Goal: Task Accomplishment & Management: Use online tool/utility

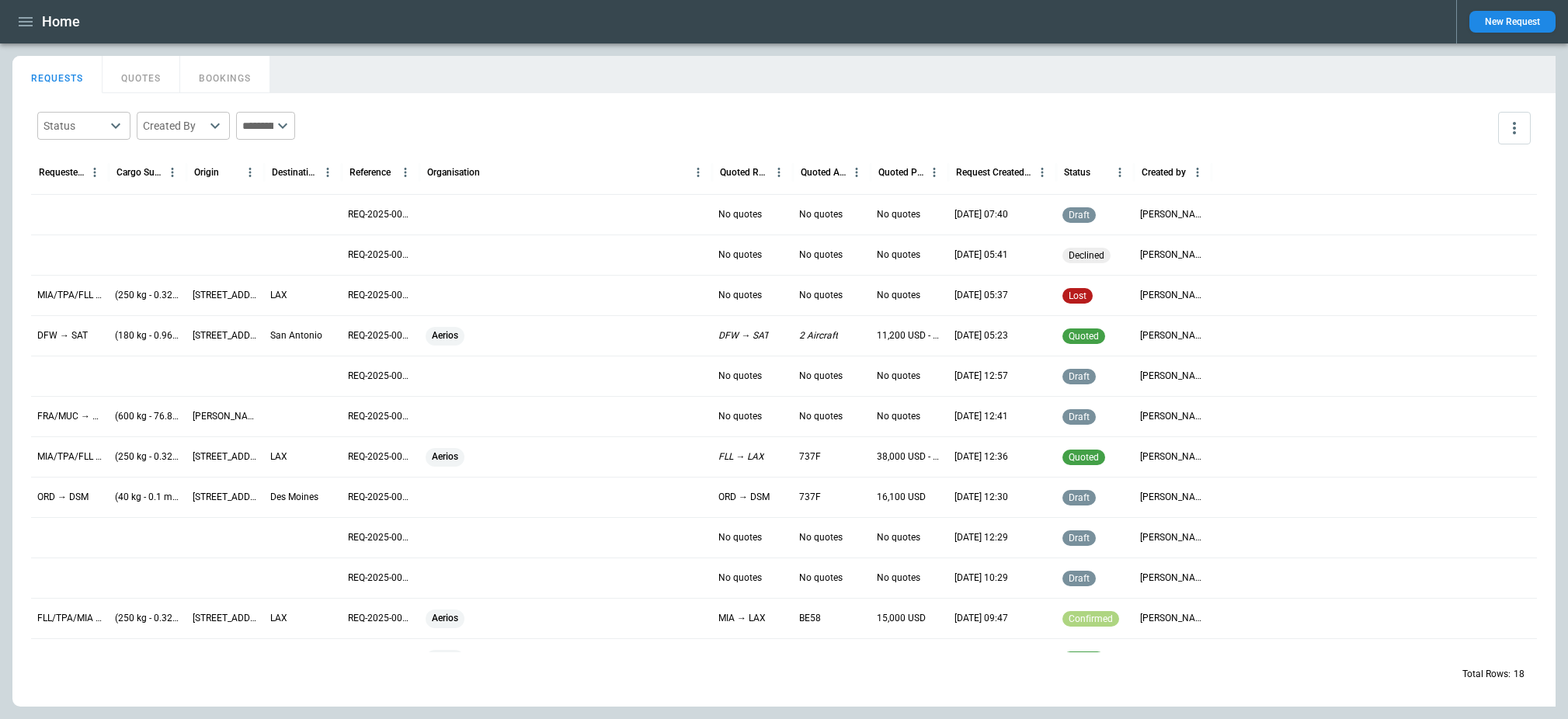
click at [29, 17] on icon "button" at bounding box center [25, 22] width 14 height 9
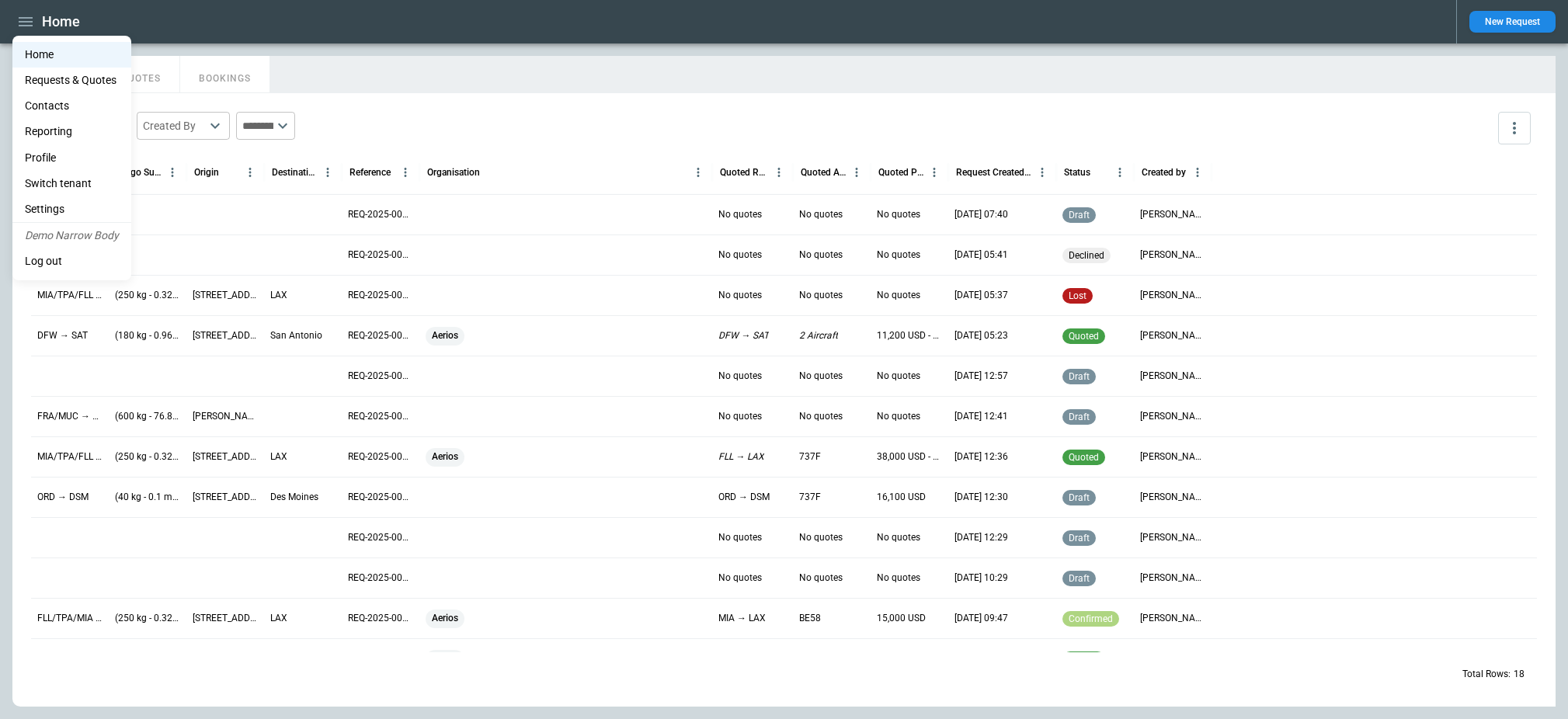
click at [75, 182] on li "Switch tenant" at bounding box center [72, 183] width 119 height 26
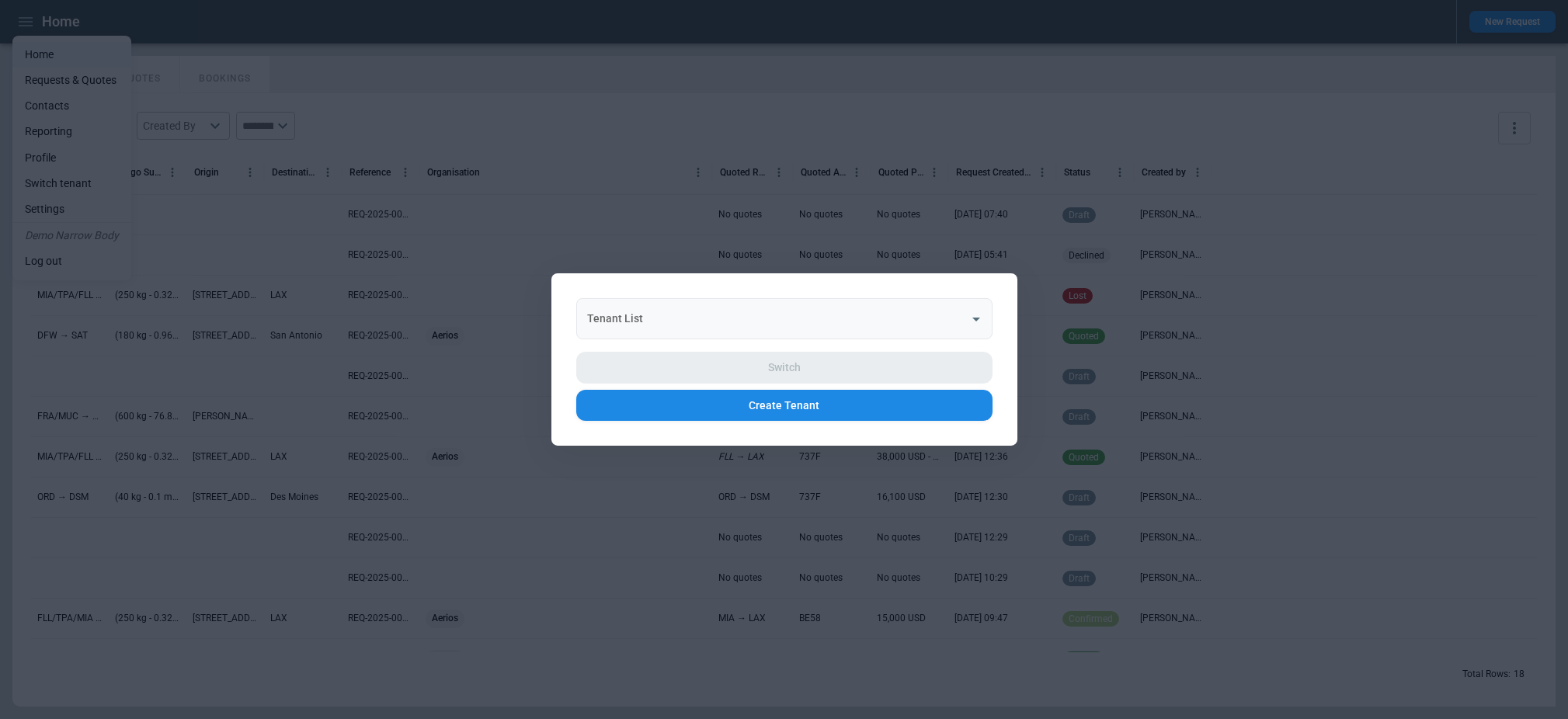
click at [634, 310] on input "Tenant List" at bounding box center [772, 318] width 379 height 27
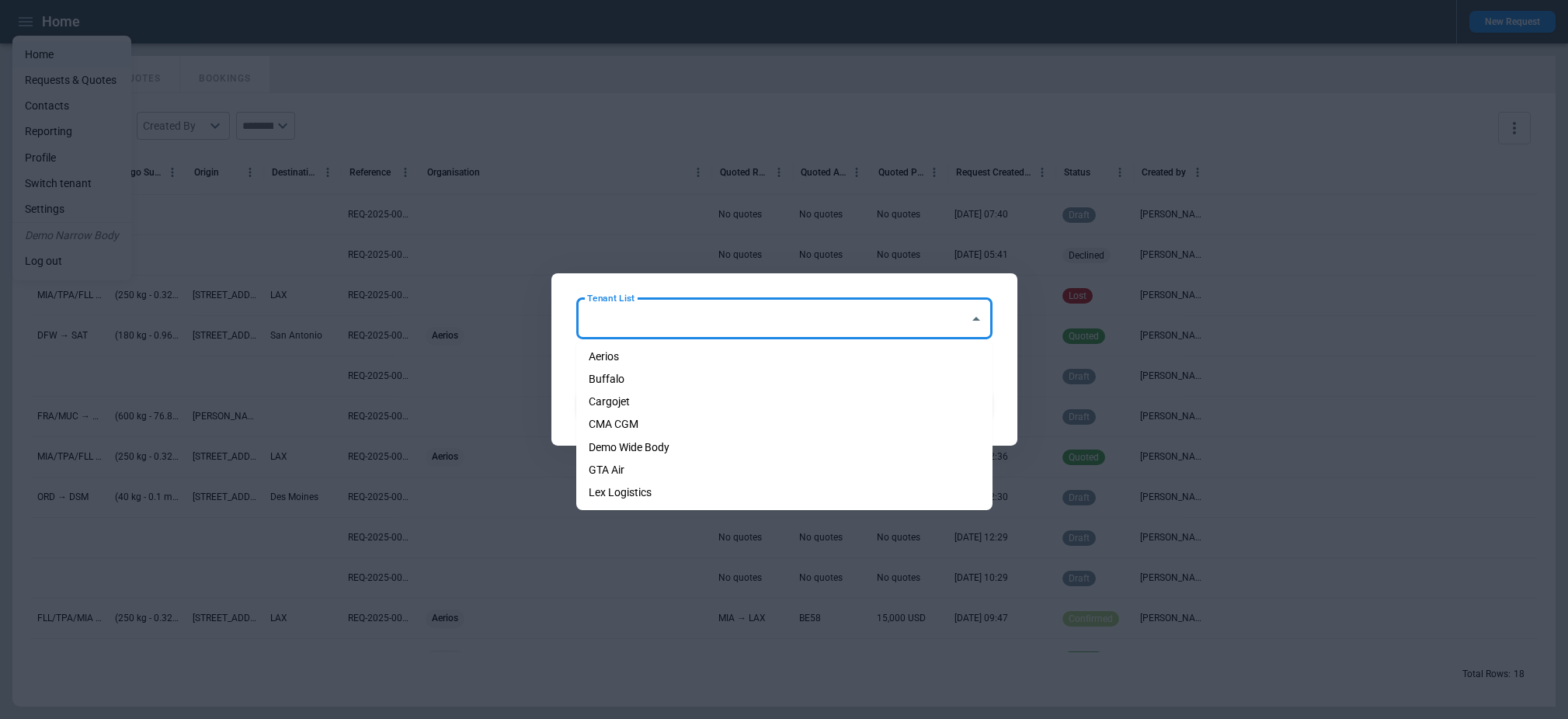
click at [679, 454] on li "Demo Wide Body" at bounding box center [785, 447] width 417 height 22
type input "**********"
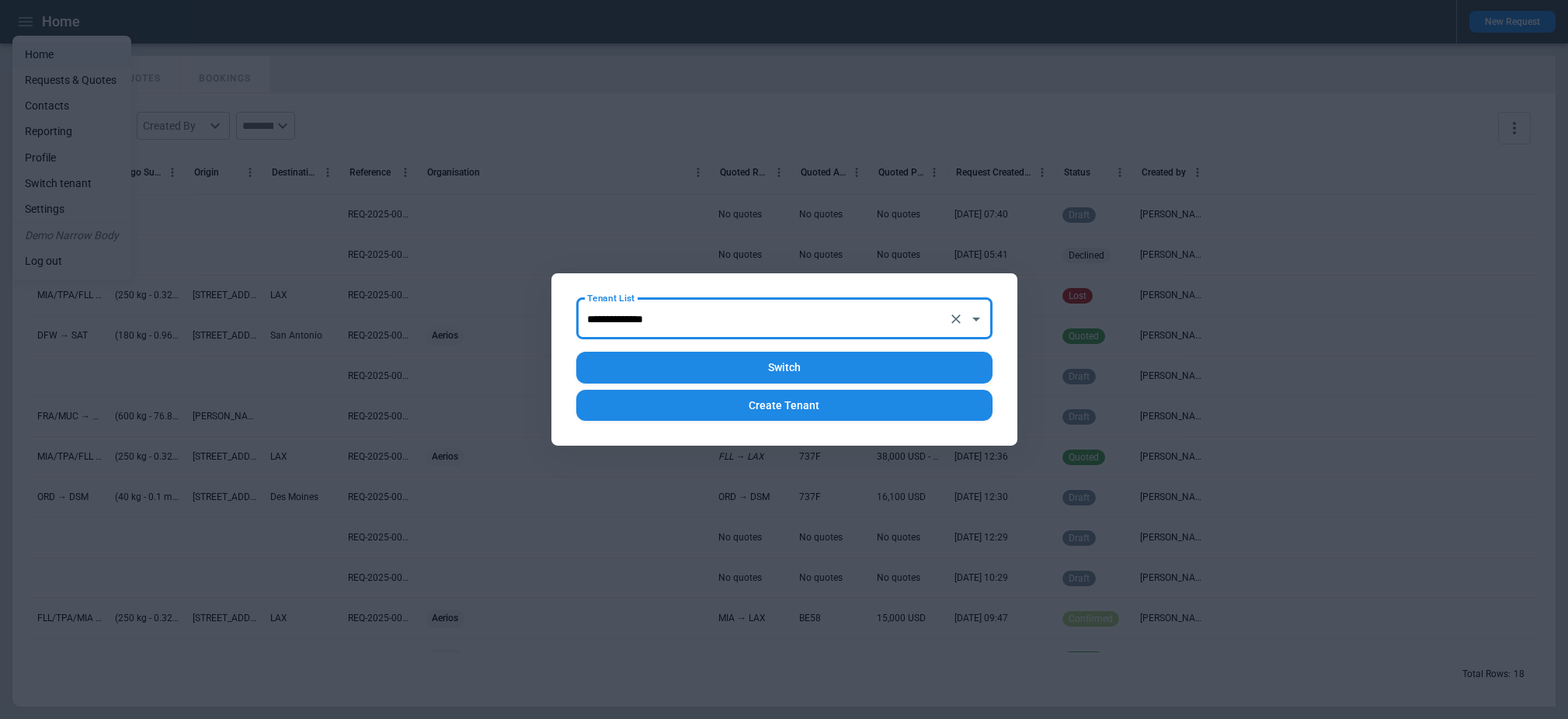
click at [764, 375] on button "Switch" at bounding box center [785, 367] width 417 height 32
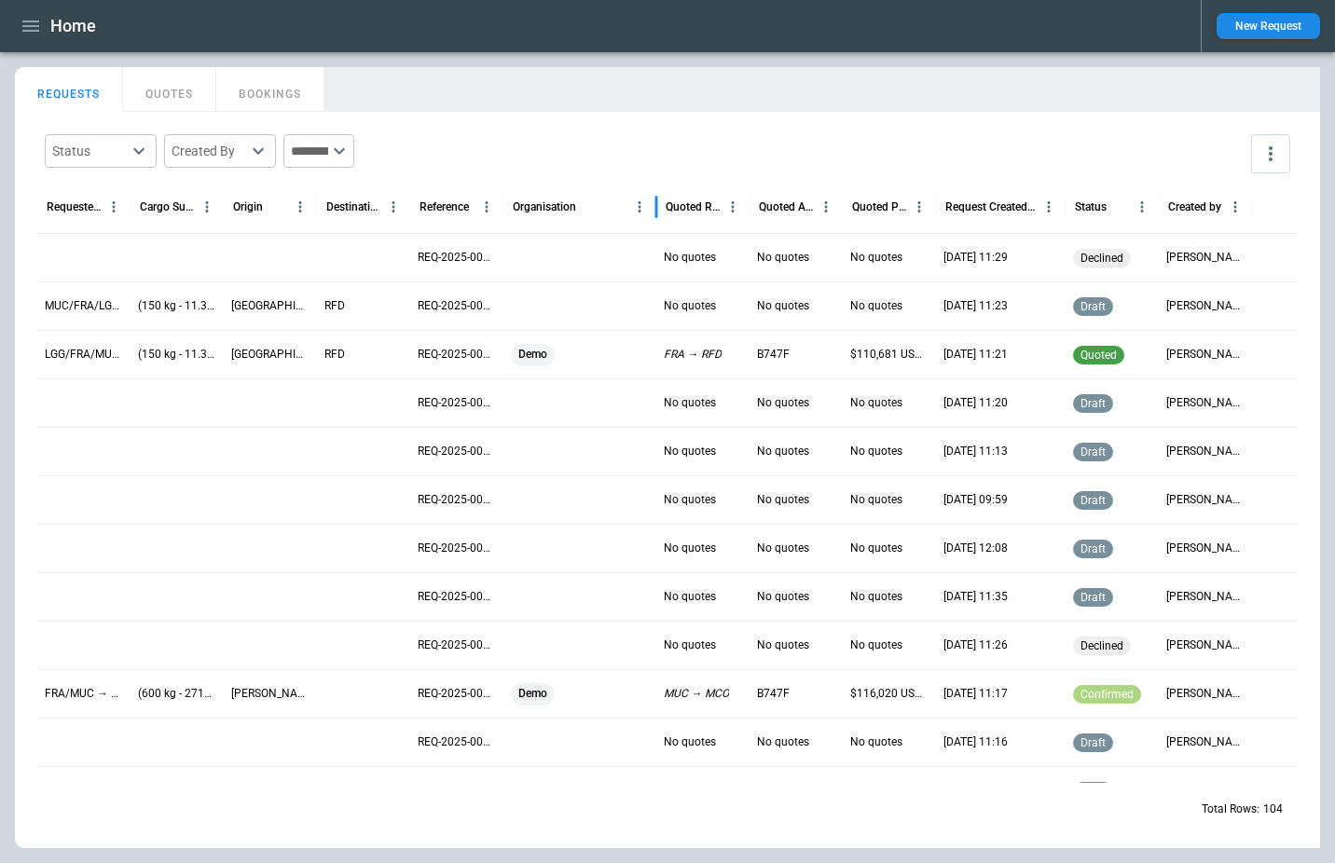
drag, startPoint x: 598, startPoint y: 203, endPoint x: 657, endPoint y: 203, distance: 58.7
click at [657, 203] on div at bounding box center [656, 207] width 9 height 52
click at [697, 123] on div "Status ​ Created By ​ ​ Requested Route Cargo Summary Origin Destination Refere…" at bounding box center [667, 480] width 1305 height 736
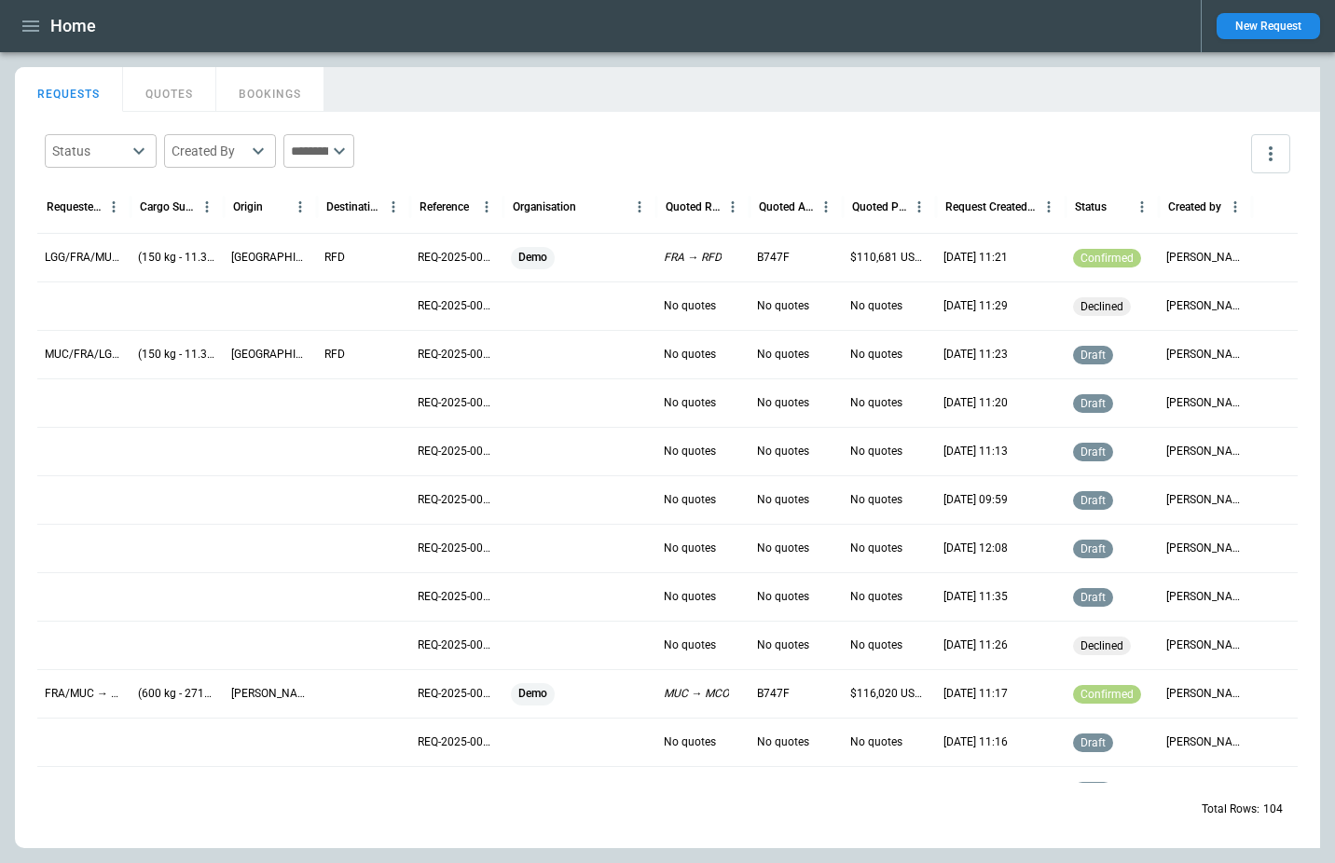
click at [694, 129] on div "Status ​ Created By ​ ​" at bounding box center [667, 154] width 1260 height 54
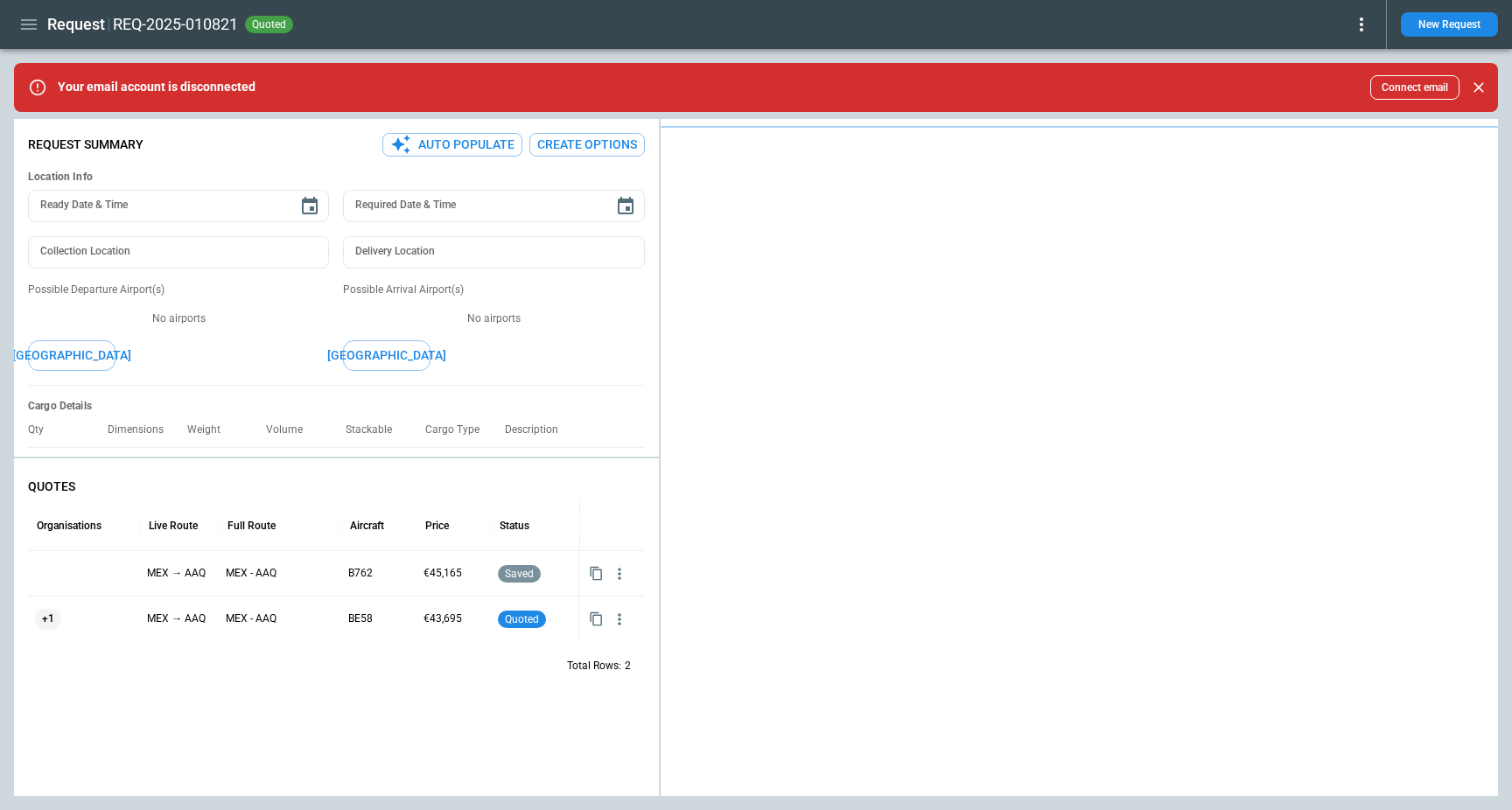
type textarea "*"
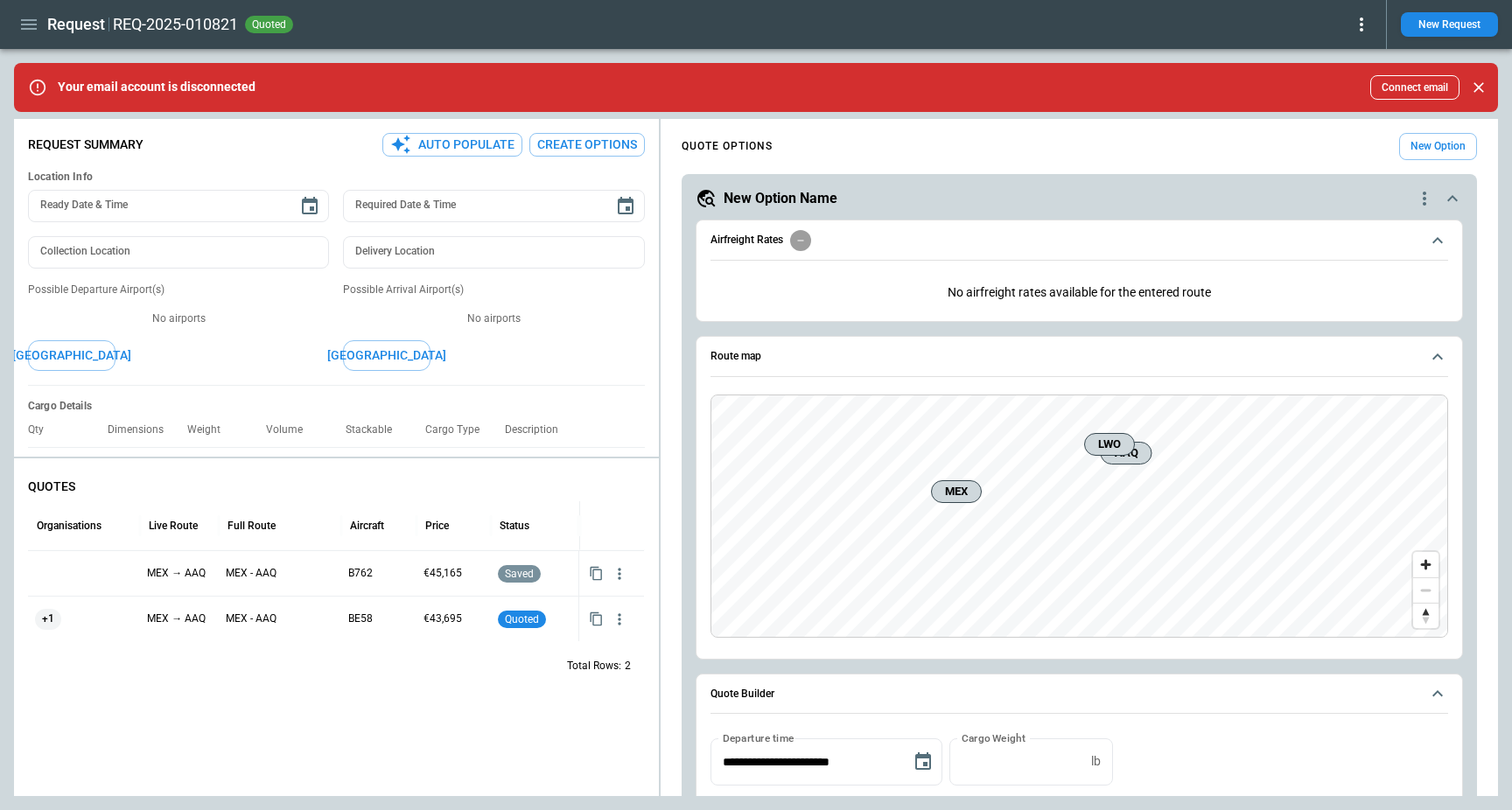
type textarea "*"
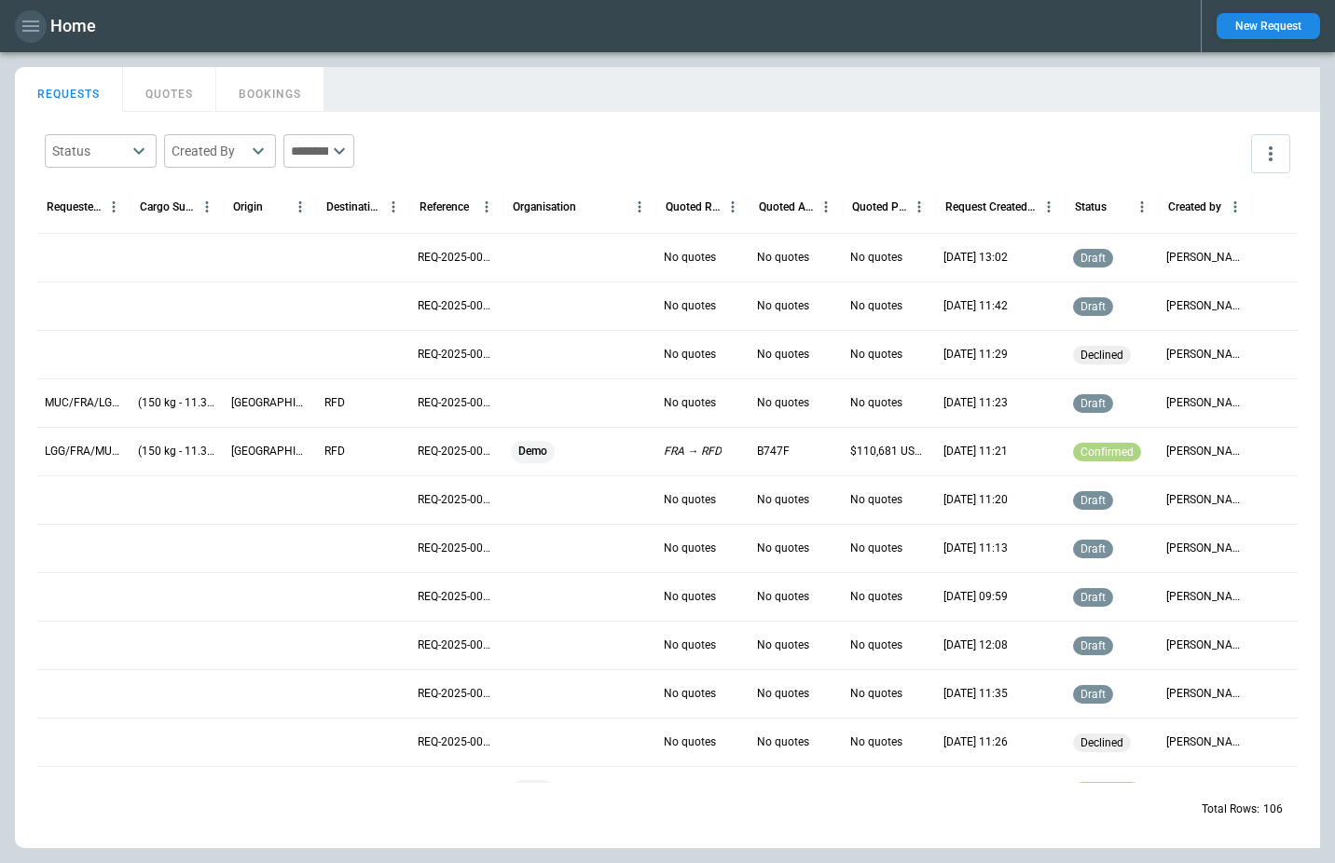
click at [31, 30] on icon "button" at bounding box center [30, 26] width 17 height 11
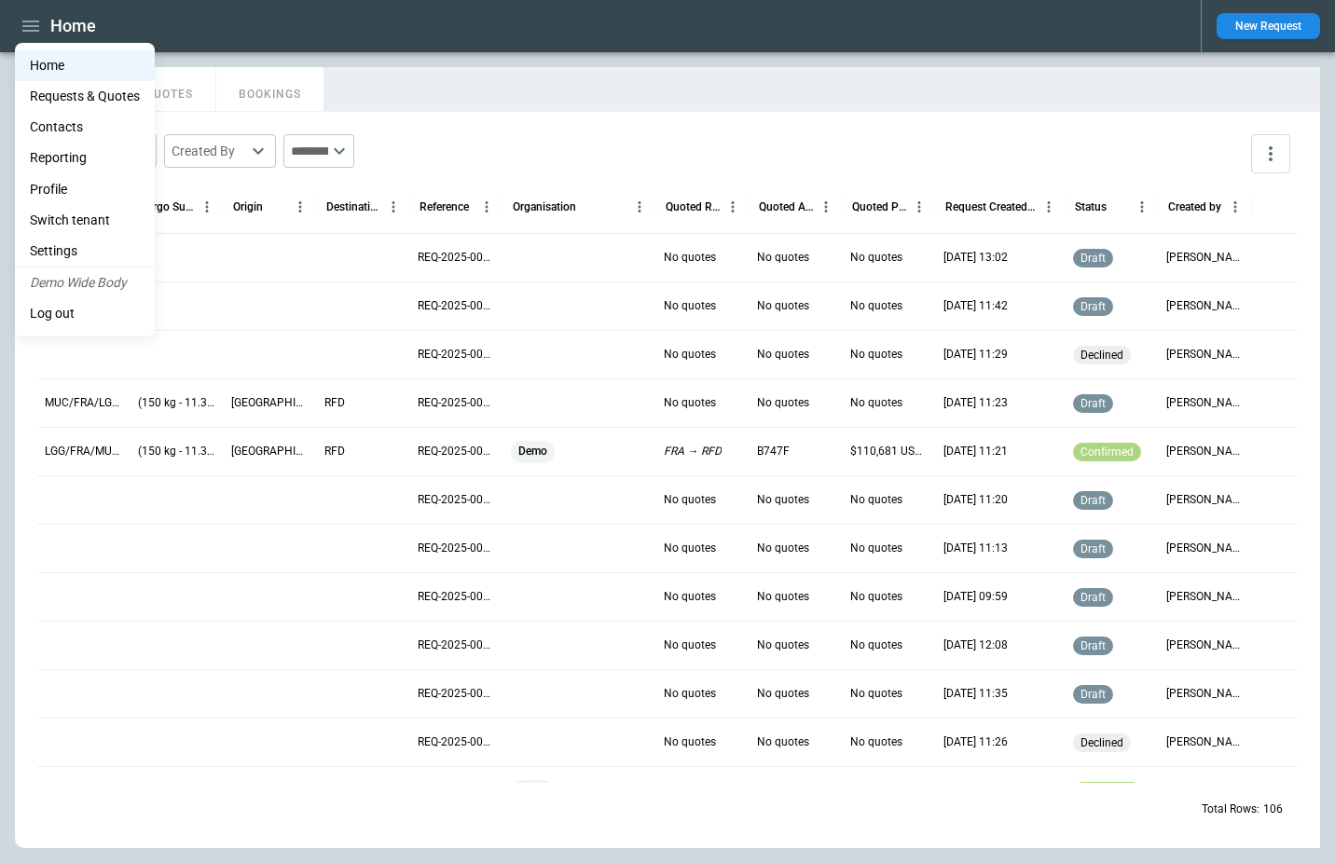
click at [96, 226] on li "Switch tenant" at bounding box center [85, 220] width 140 height 31
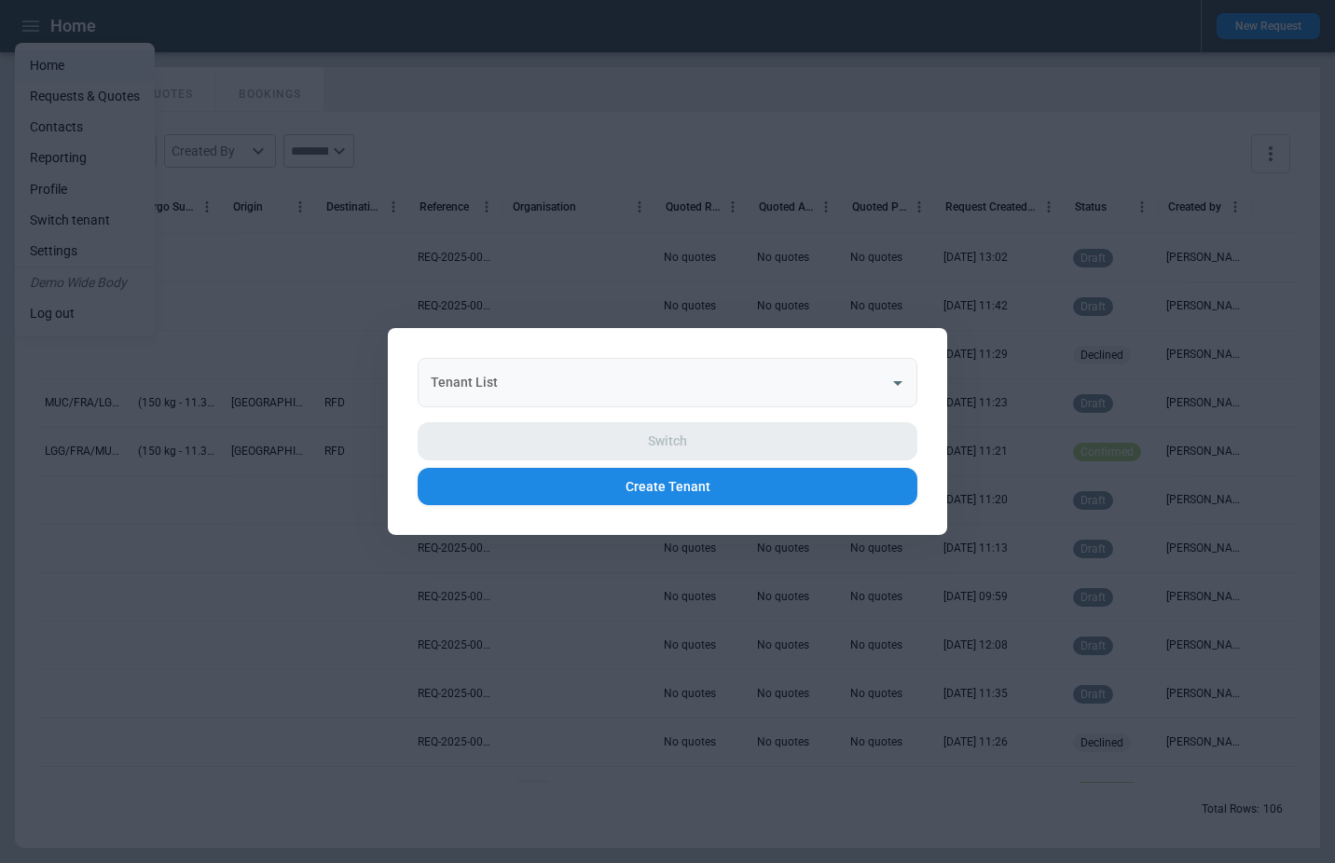
click at [503, 388] on input "Tenant List" at bounding box center [653, 382] width 455 height 33
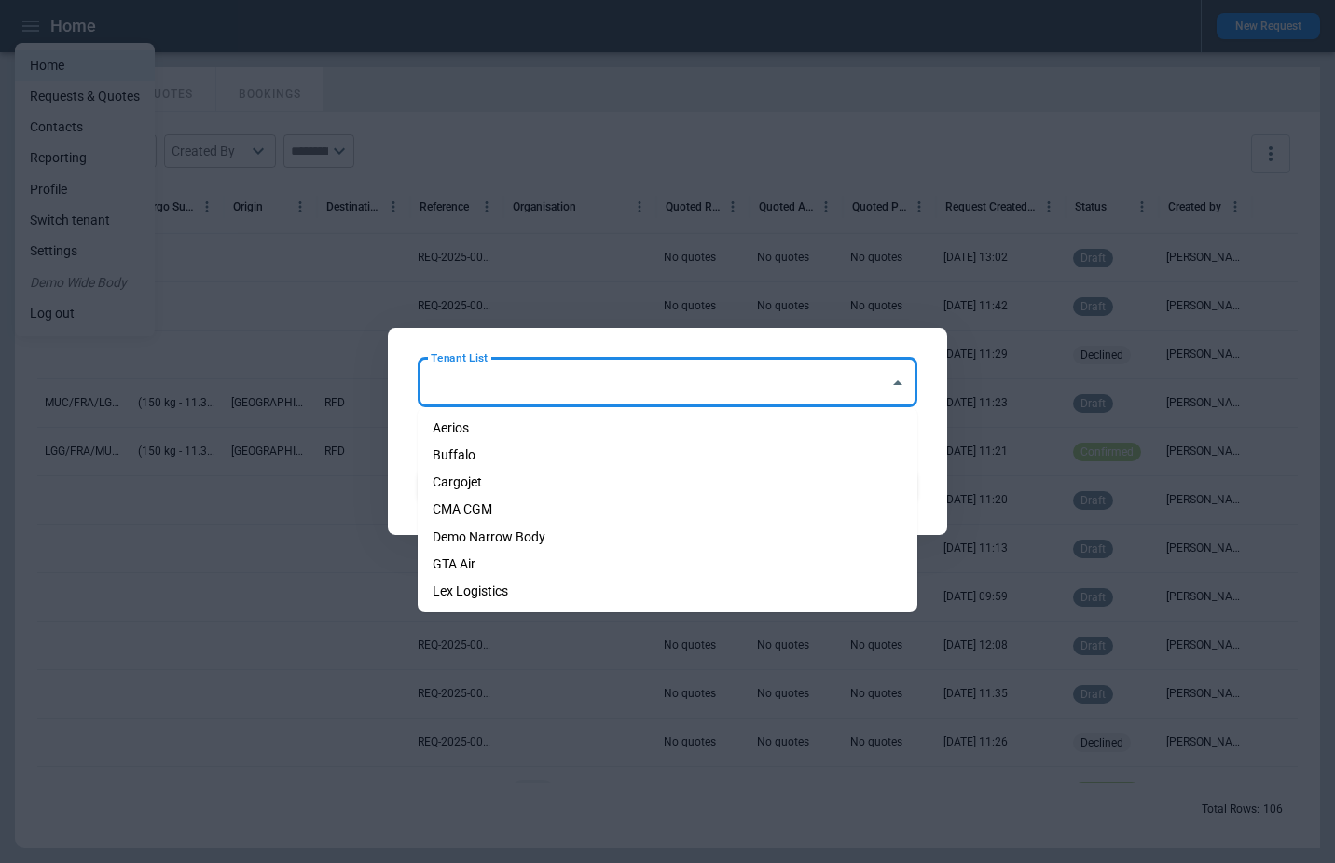
click at [502, 483] on li "Cargojet" at bounding box center [668, 482] width 500 height 27
type input "********"
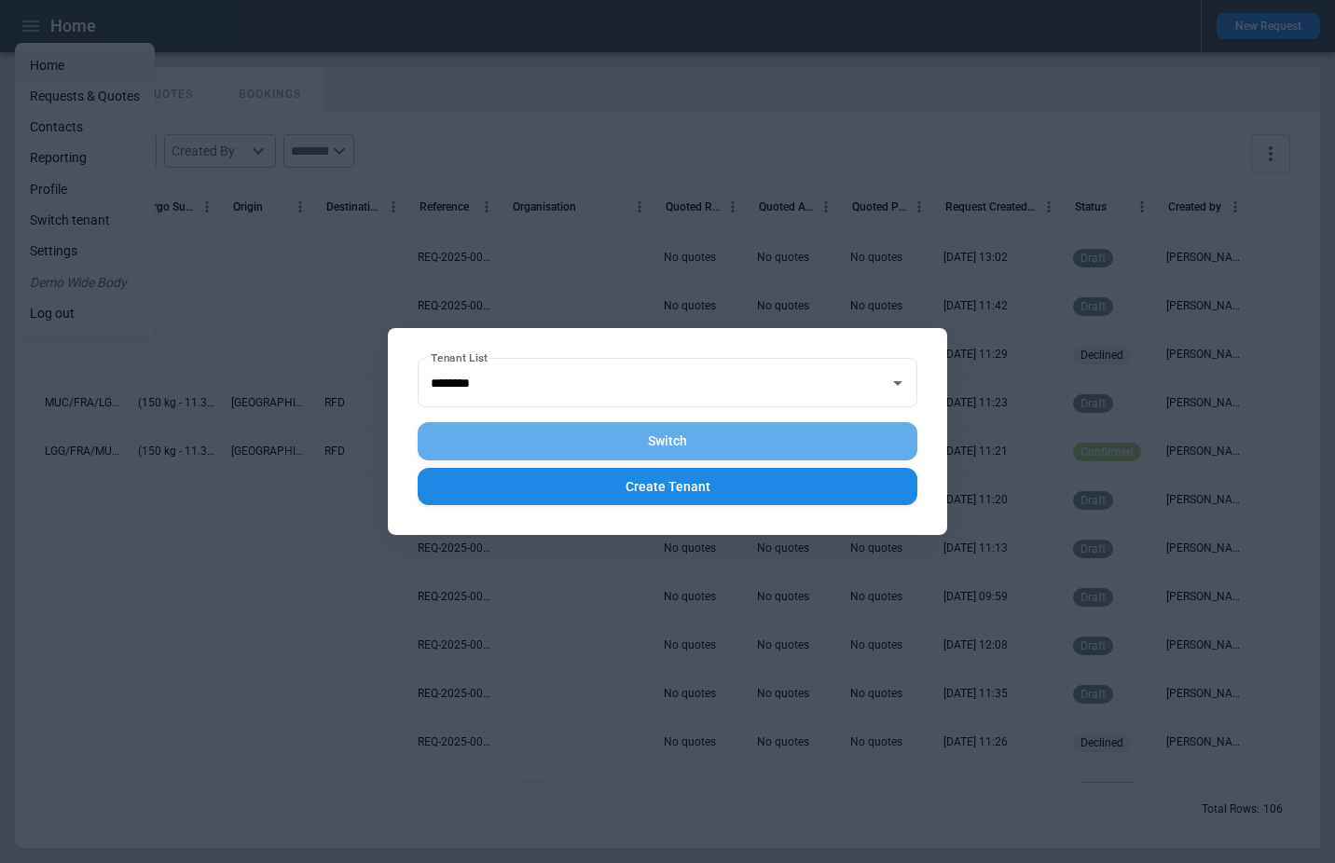
click at [611, 444] on button "Switch" at bounding box center [668, 441] width 500 height 38
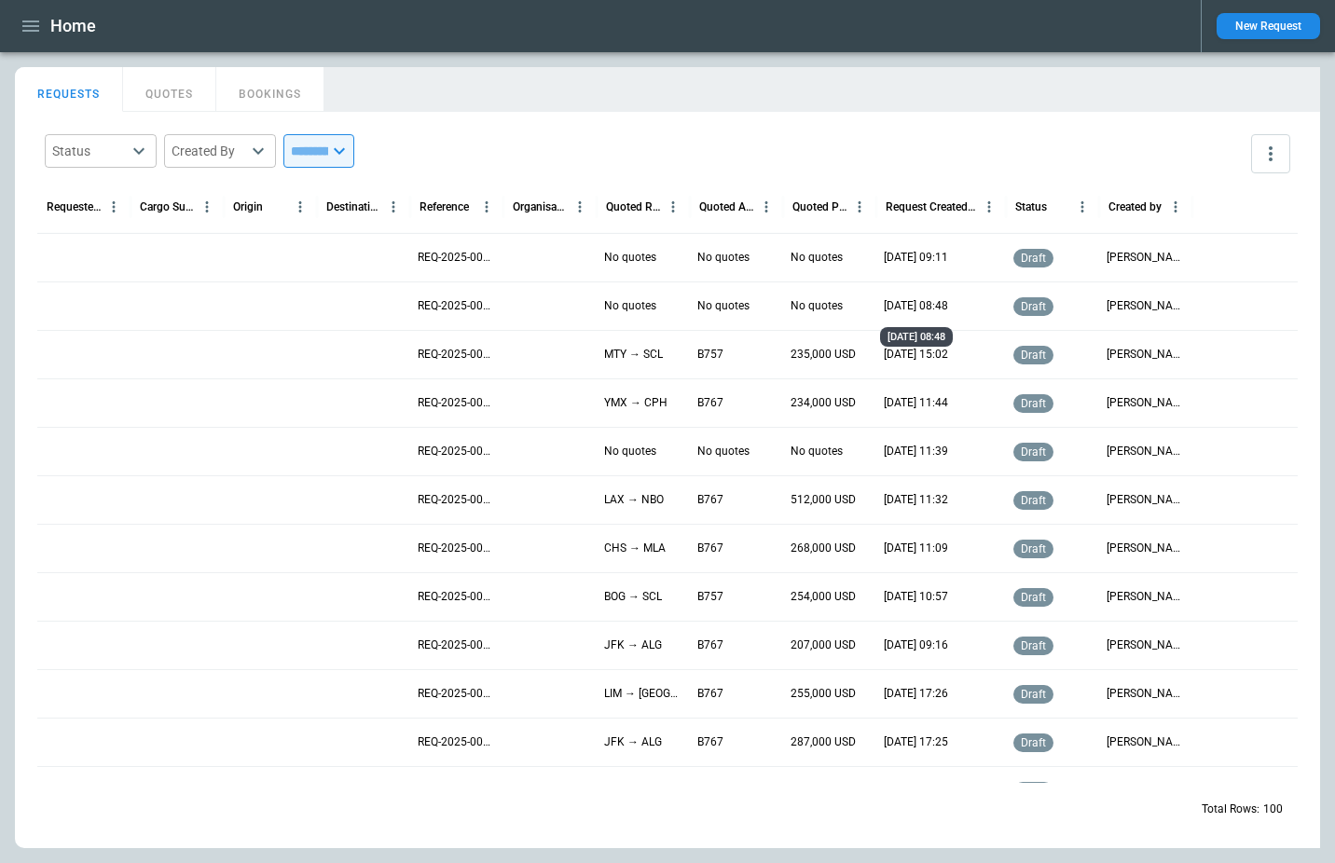
click at [921, 299] on p "01/10/2025 08:48" at bounding box center [916, 306] width 64 height 16
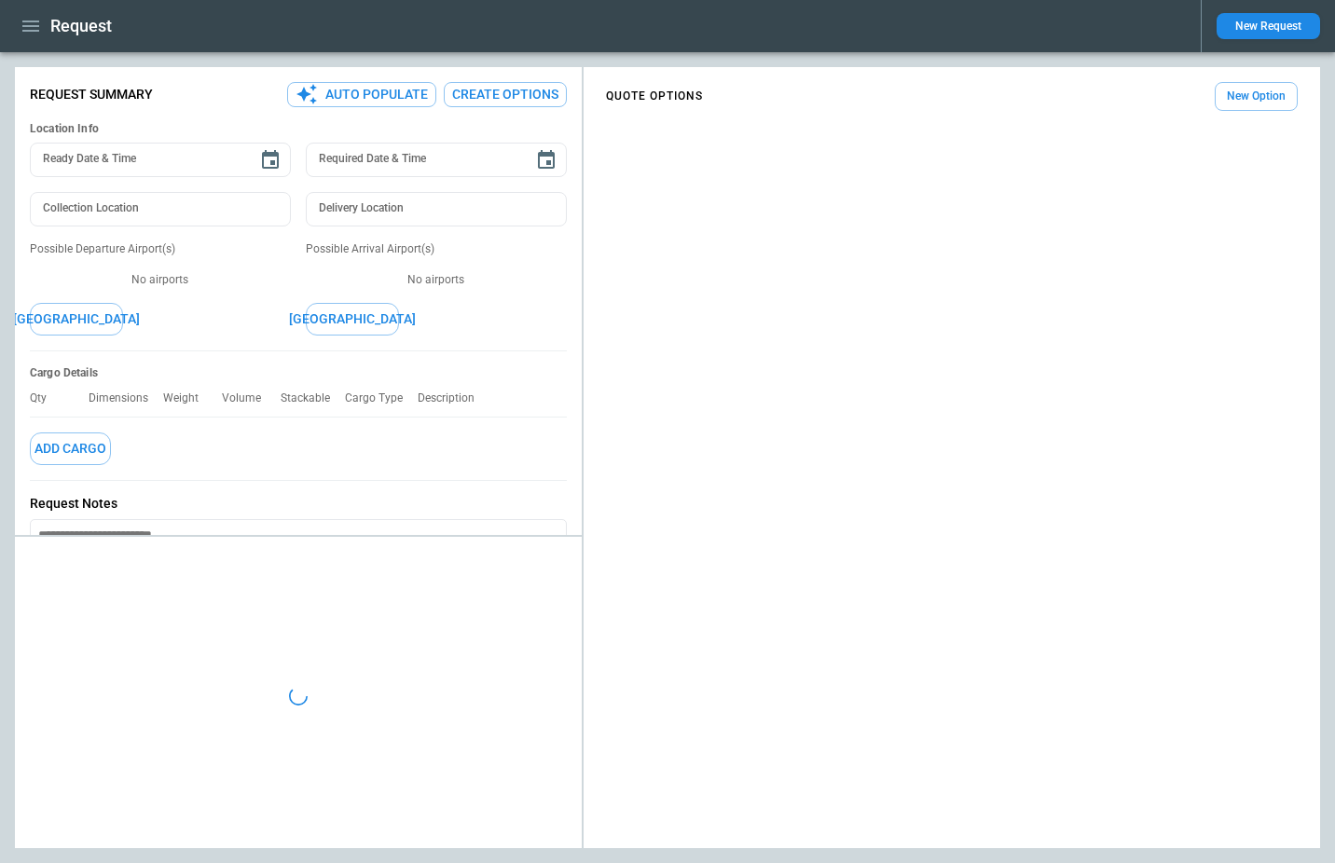
type textarea "*"
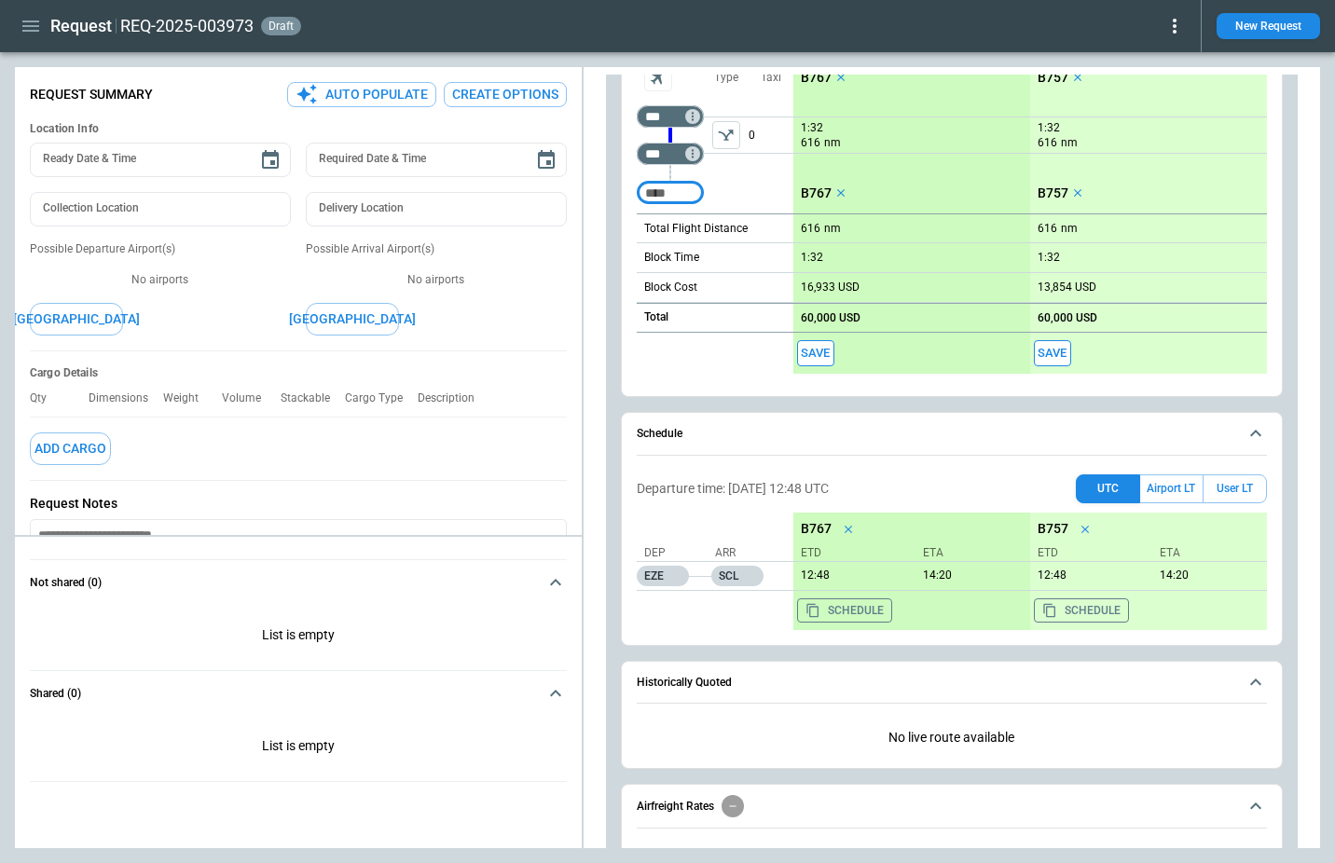
scroll to position [573, 0]
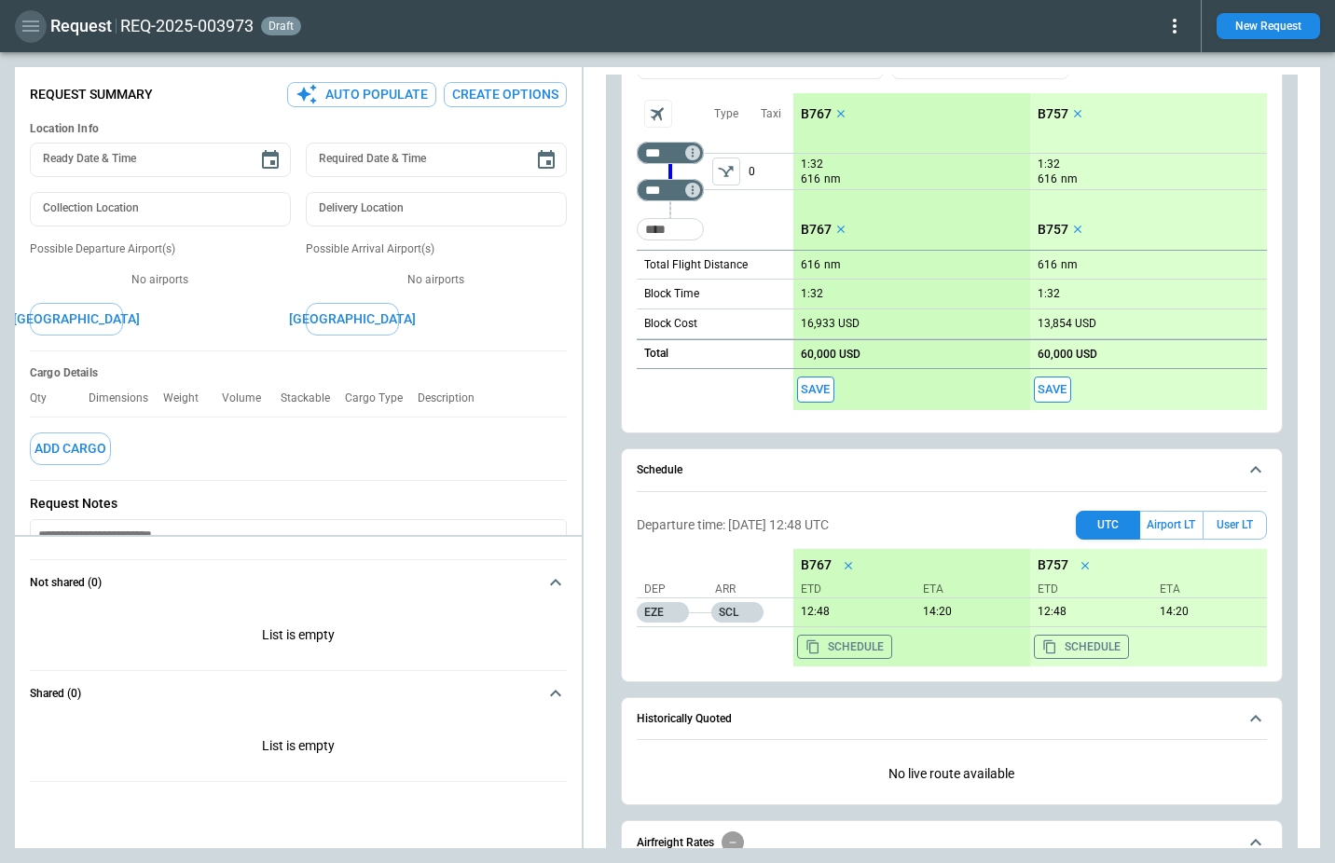
click at [32, 31] on icon "button" at bounding box center [30, 26] width 17 height 11
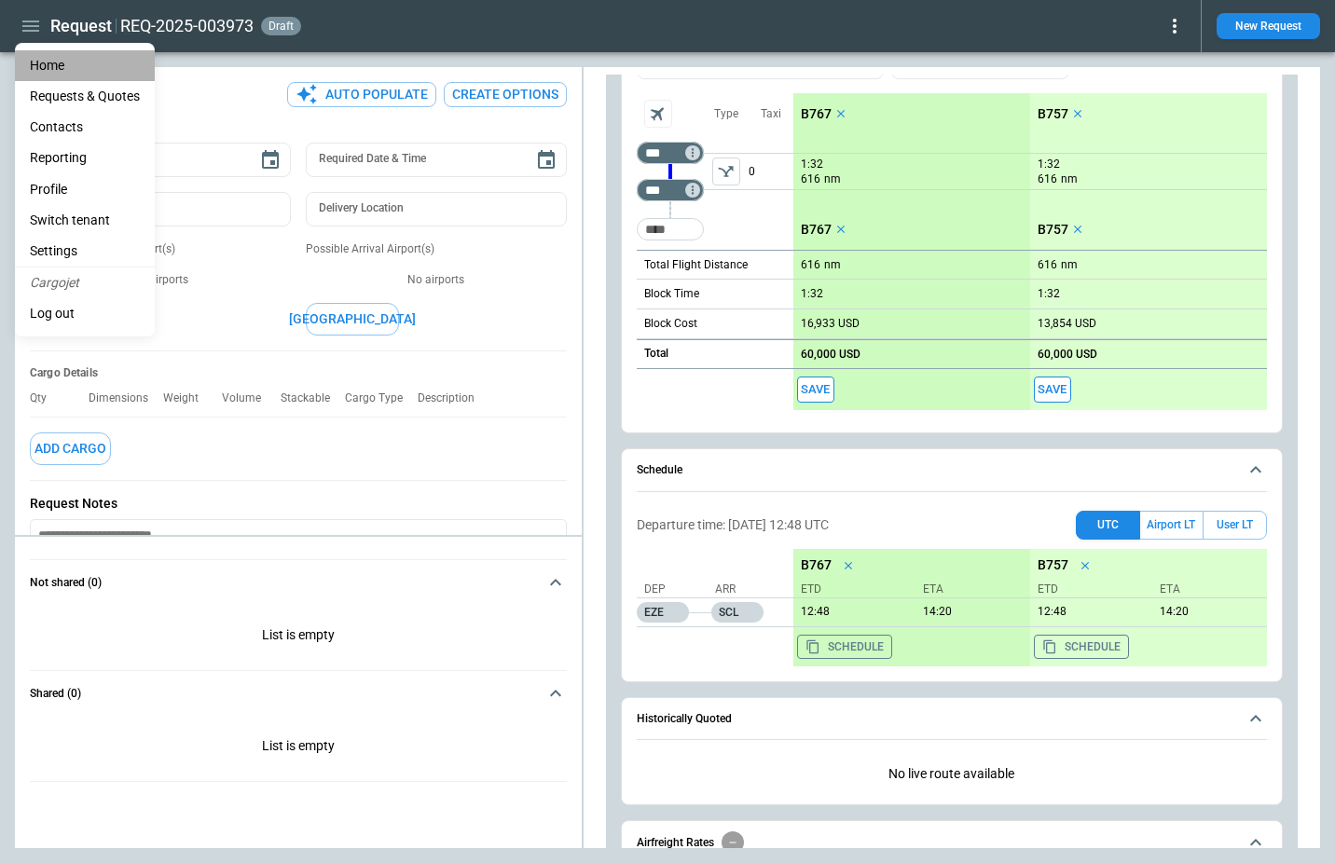
click at [42, 72] on li "Home" at bounding box center [85, 65] width 140 height 31
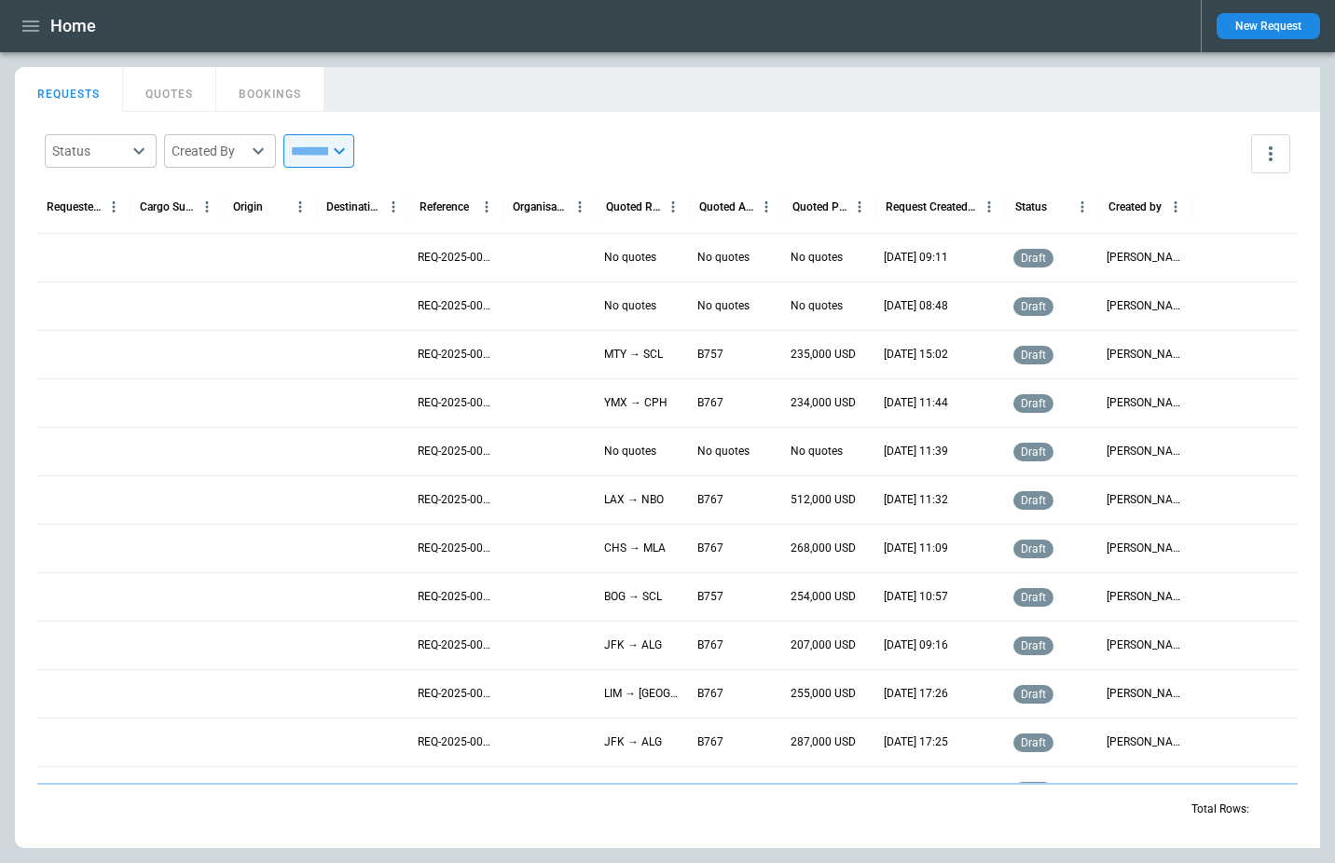
click at [660, 116] on div "Status ​ Created By ​ ​ Requested Route Cargo Summary Origin Destination Refere…" at bounding box center [667, 480] width 1305 height 736
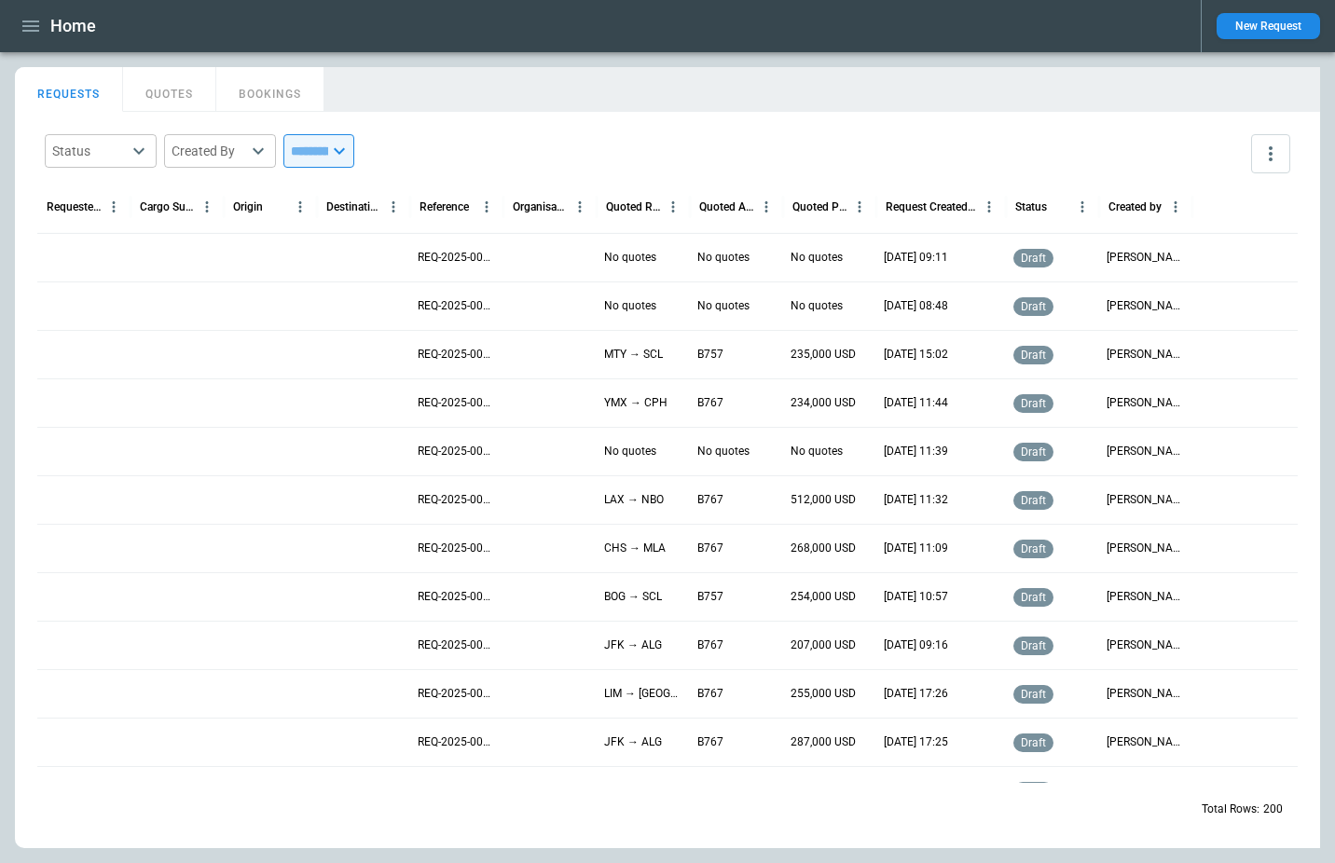
click at [28, 21] on icon "button" at bounding box center [30, 26] width 17 height 11
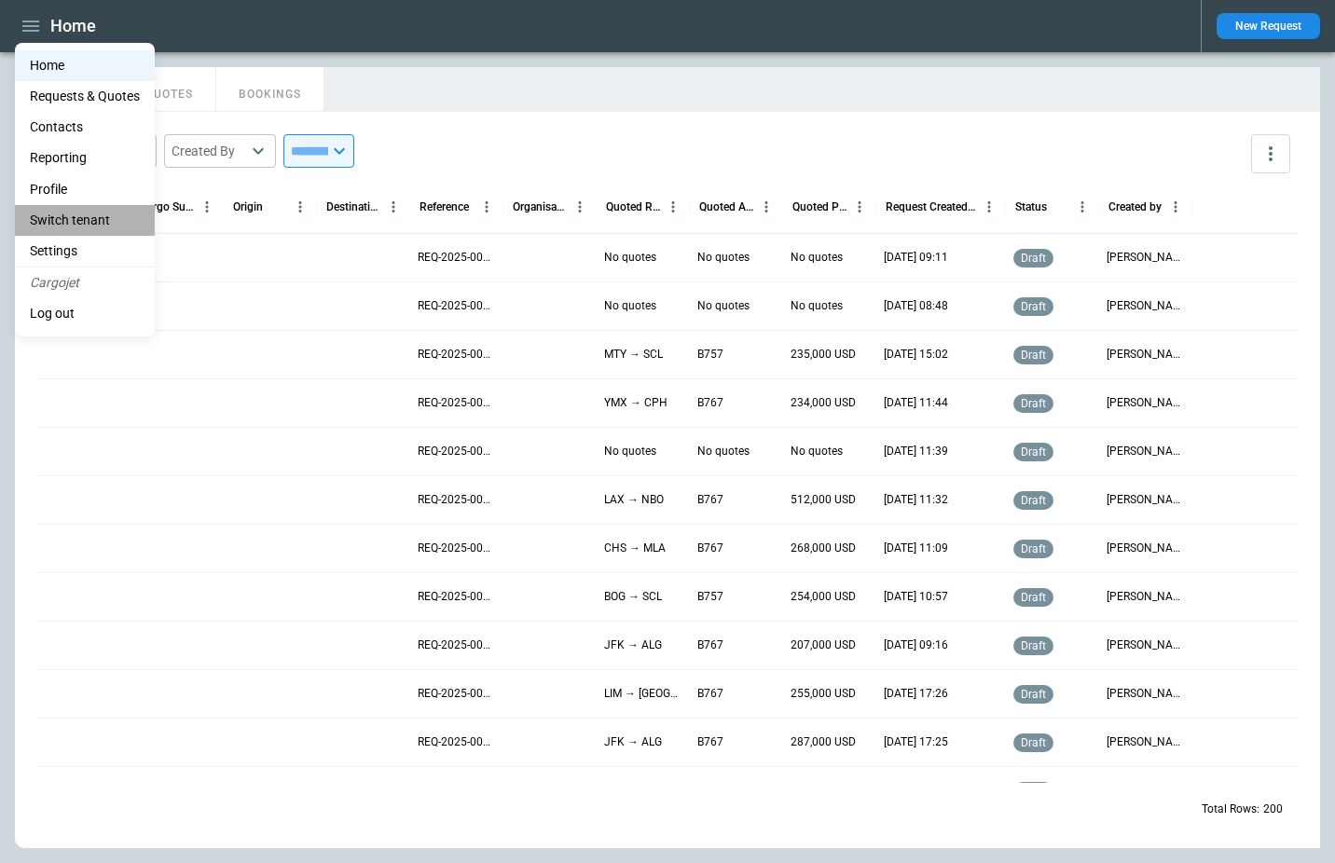
click at [97, 210] on li "Switch tenant" at bounding box center [85, 220] width 140 height 31
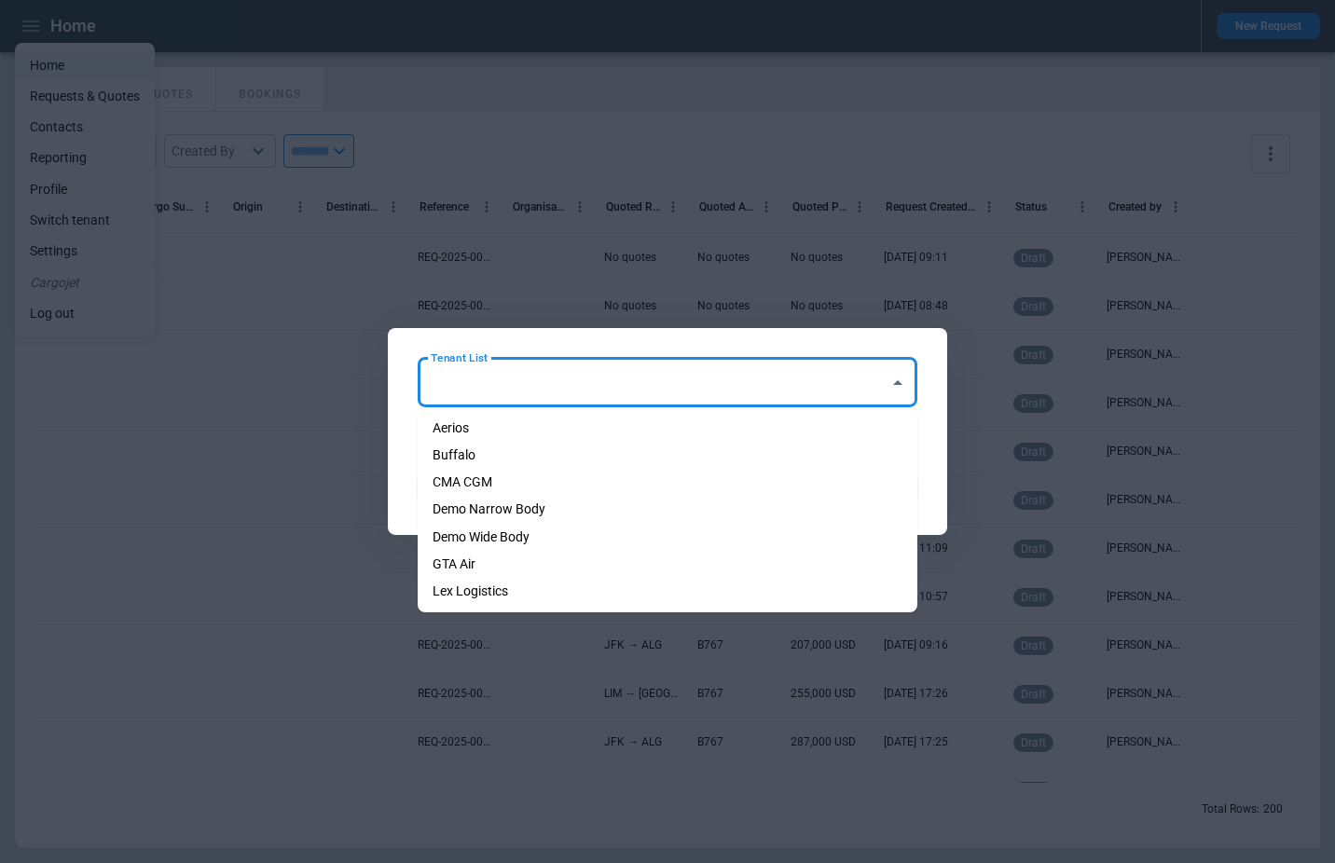
click at [752, 386] on input "Tenant List" at bounding box center [653, 382] width 455 height 33
click at [733, 535] on li "Demo Wide Body" at bounding box center [668, 537] width 500 height 27
type input "**********"
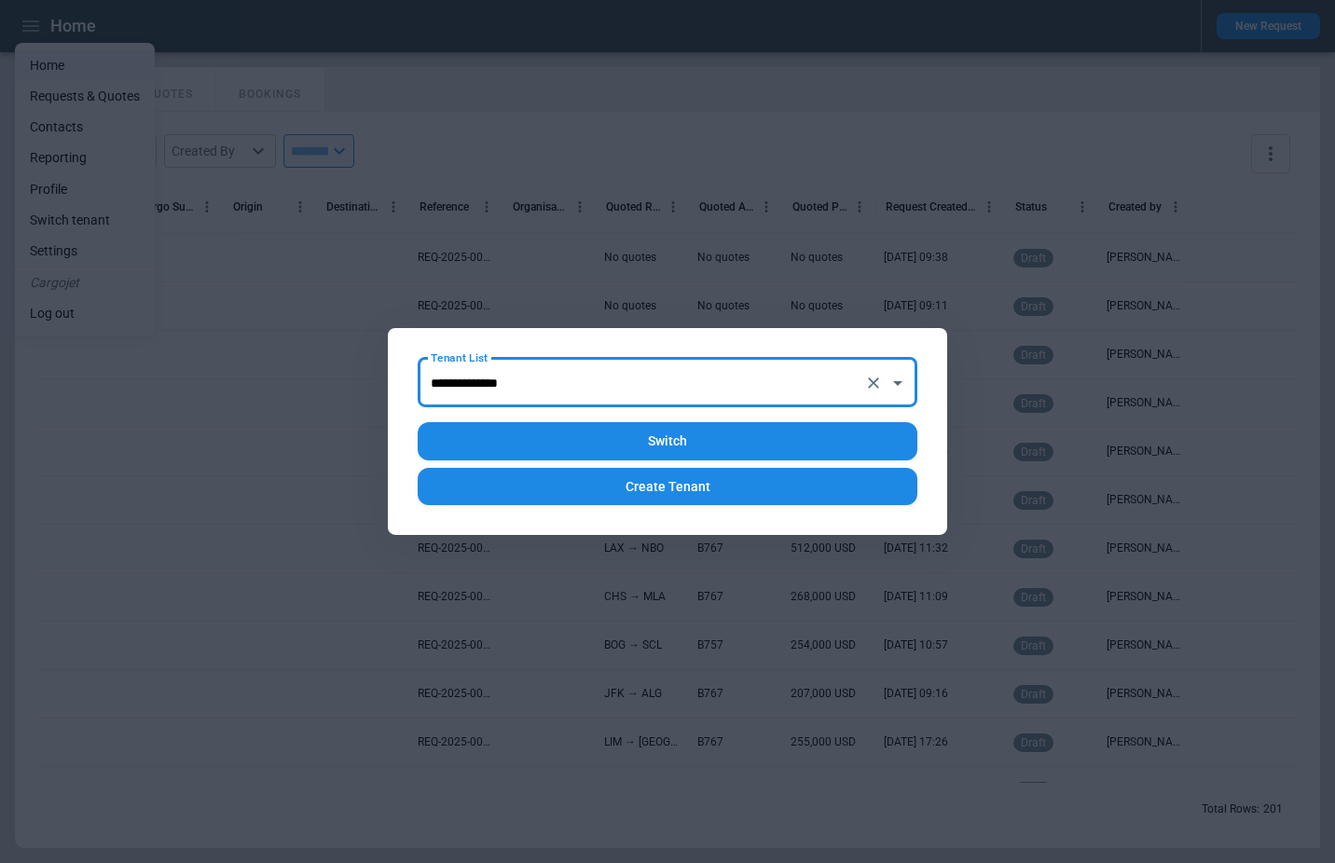
click at [722, 450] on button "Switch" at bounding box center [668, 441] width 500 height 38
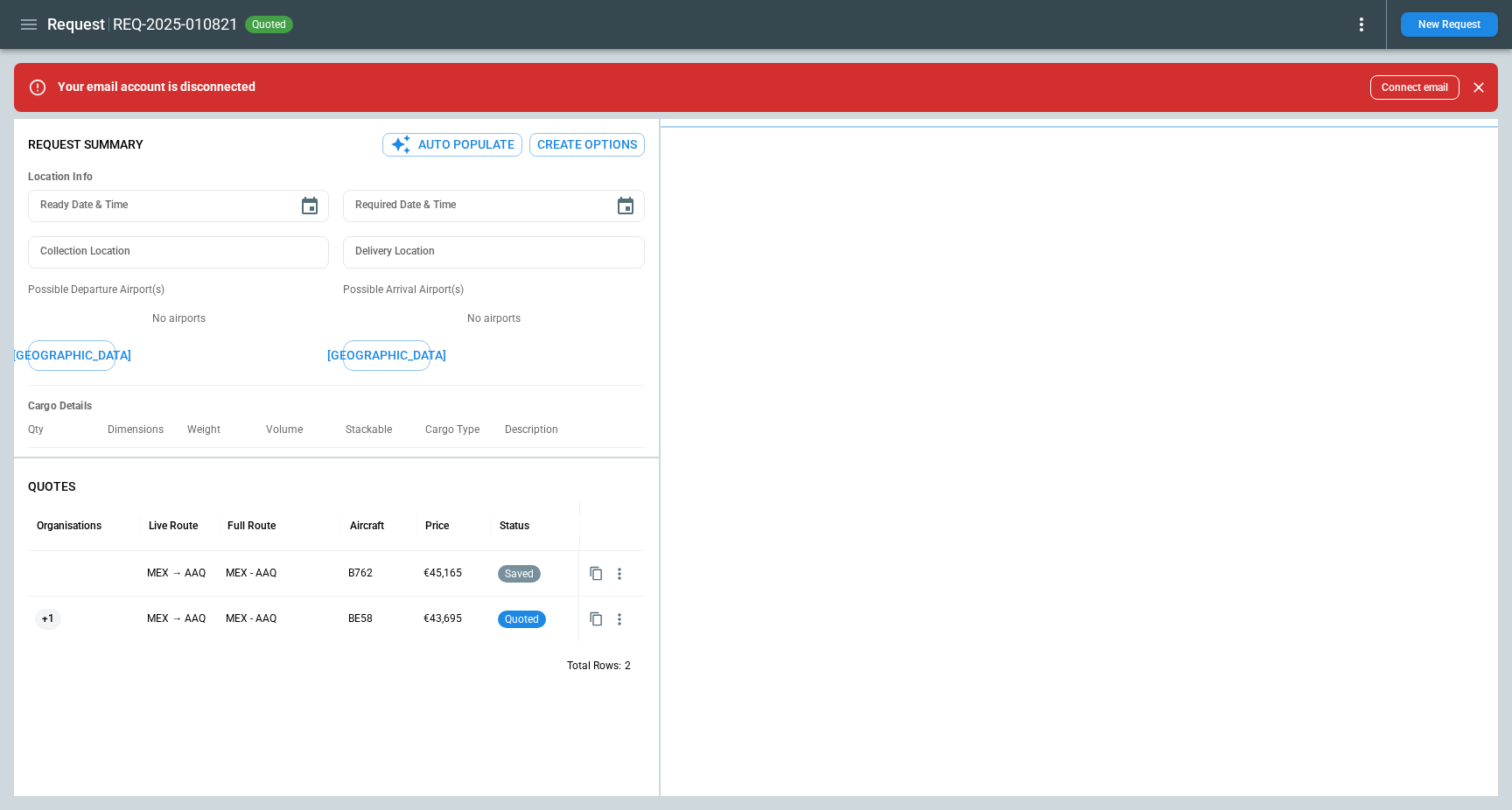
type textarea "*"
